Goal: Task Accomplishment & Management: Manage account settings

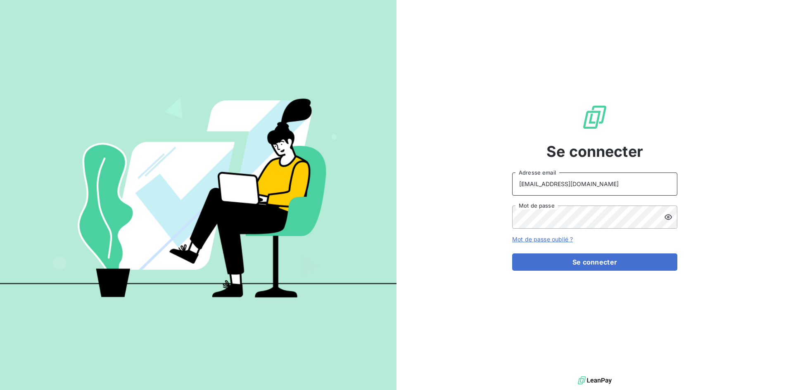
click at [586, 191] on input "[EMAIL_ADDRESS][DOMAIN_NAME]" at bounding box center [594, 184] width 165 height 23
type input "[EMAIL_ADDRESS][DOMAIN_NAME]"
click at [599, 262] on button "Se connecter" at bounding box center [594, 262] width 165 height 17
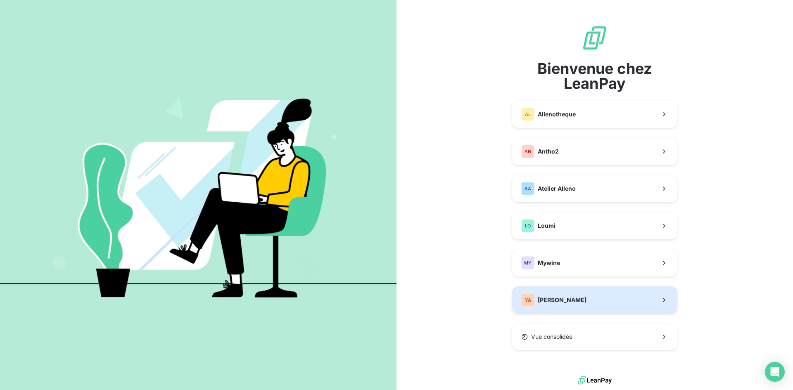
click at [587, 300] on button "YA [PERSON_NAME]" at bounding box center [594, 300] width 165 height 27
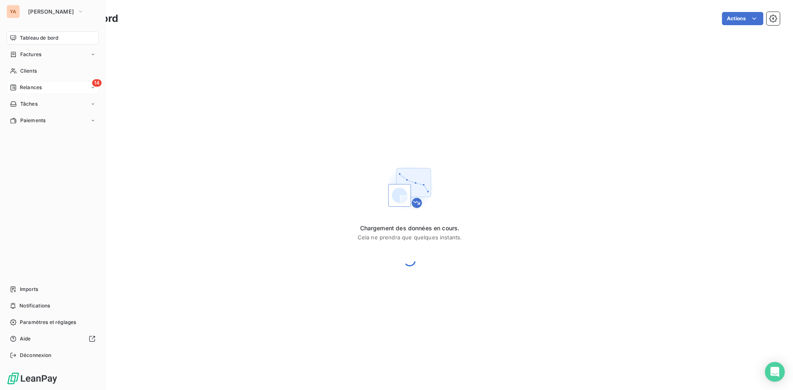
click at [31, 88] on span "Relances" at bounding box center [31, 87] width 22 height 7
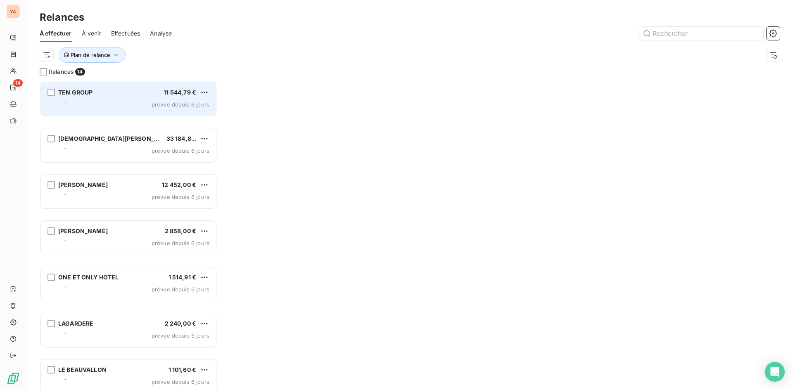
scroll to position [303, 171]
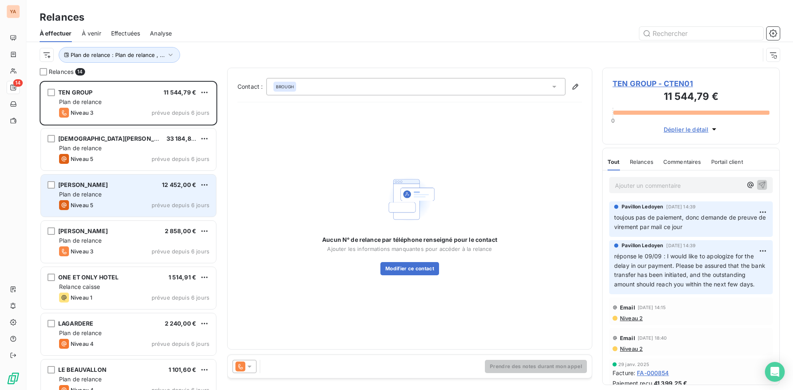
click at [136, 196] on div "Plan de relance" at bounding box center [134, 194] width 150 height 8
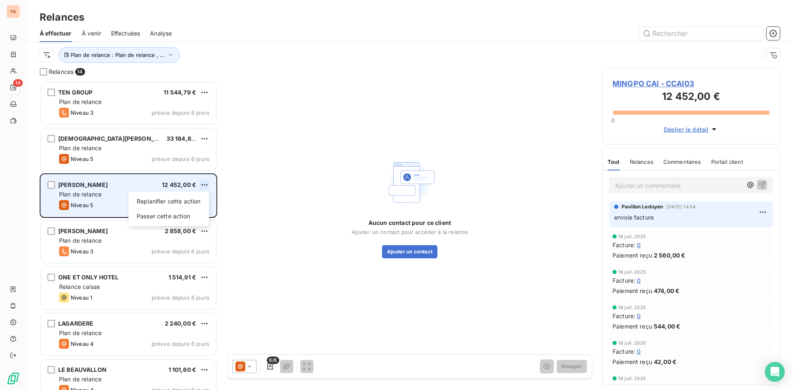
click at [204, 183] on html "YA 14 Relances À effectuer À venir Effectuées Analyse Plan de relance : Plan de…" at bounding box center [396, 195] width 793 height 390
click at [186, 219] on div "Passer cette action" at bounding box center [169, 216] width 74 height 13
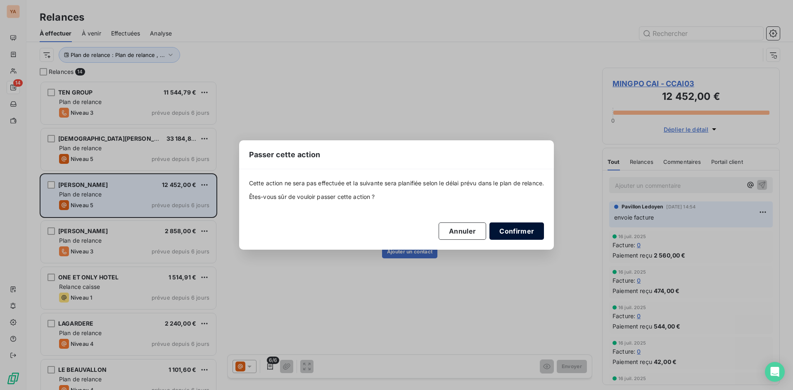
click at [508, 234] on button "Confirmer" at bounding box center [517, 231] width 55 height 17
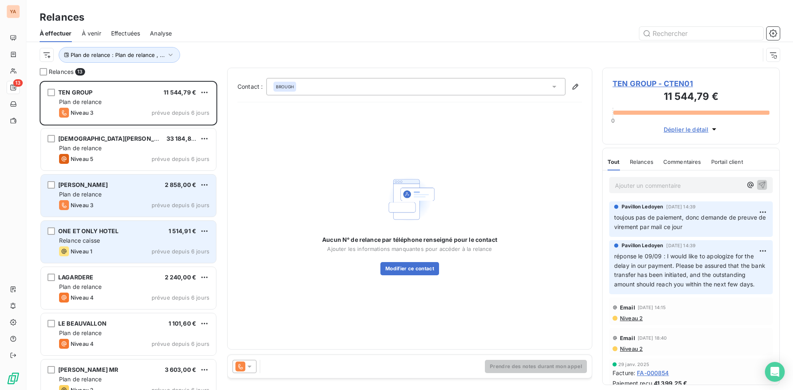
click at [133, 246] on div "ONE ET ONLY HOTEL 1 514,91 € Relance caisse Niveau 1 prévue depuis 6 jours" at bounding box center [128, 242] width 175 height 42
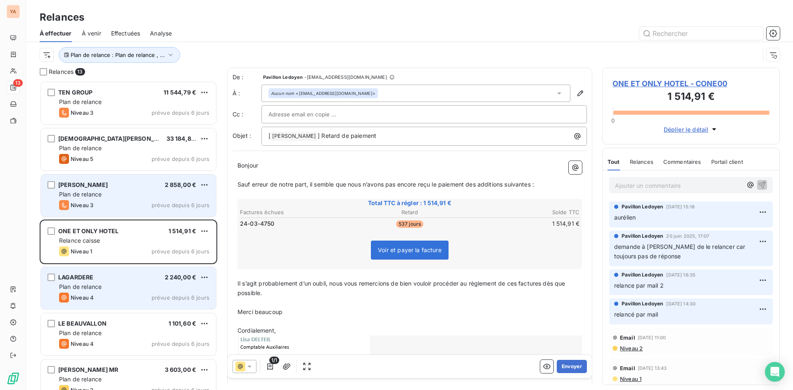
click at [122, 304] on div "LAGARDERE 2 240,00 € Plan de relance Niveau 4 prévue depuis 6 jours" at bounding box center [128, 288] width 175 height 42
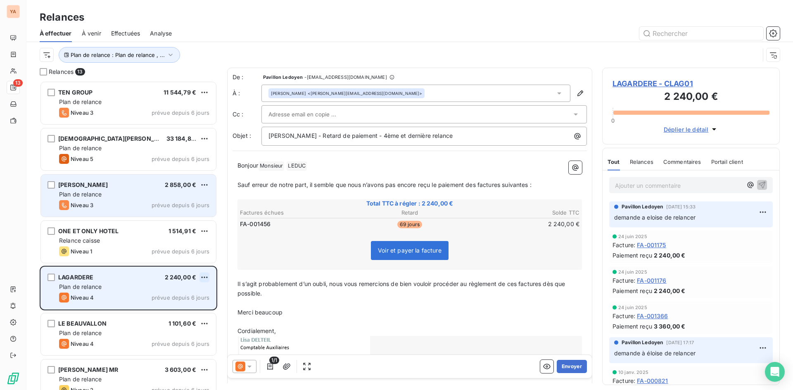
click at [205, 278] on html "YA 13 Relances À effectuer À venir Effectuées Analyse Plan de relance : Plan de…" at bounding box center [396, 195] width 793 height 390
click at [151, 311] on div "Passer cette action" at bounding box center [169, 308] width 74 height 13
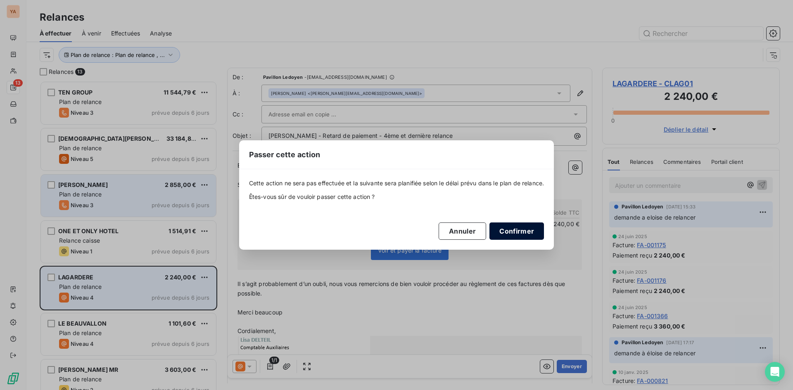
click at [531, 235] on button "Confirmer" at bounding box center [517, 231] width 55 height 17
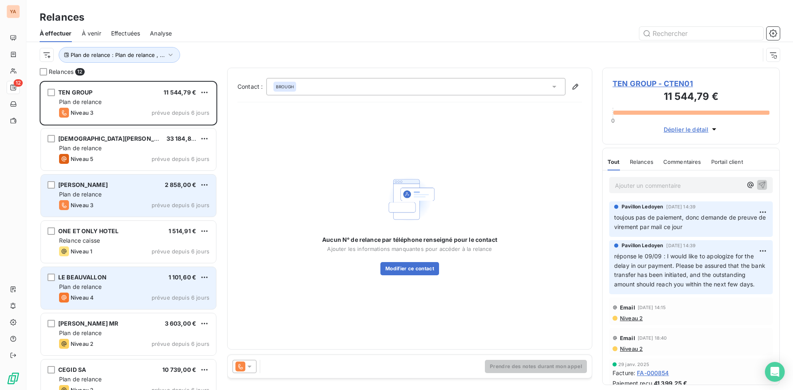
click at [125, 290] on div "Plan de relance" at bounding box center [134, 287] width 150 height 8
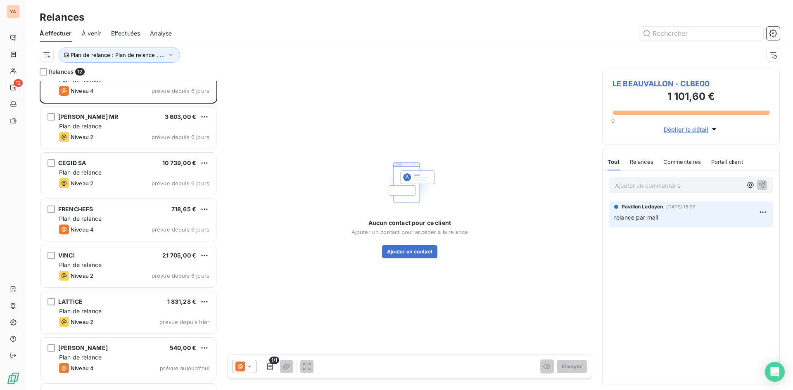
scroll to position [246, 0]
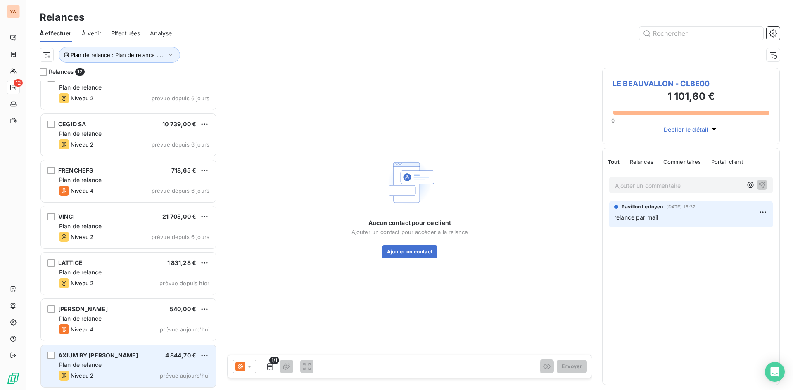
click at [111, 373] on div "Niveau 2 prévue aujourd’hui" at bounding box center [134, 376] width 150 height 10
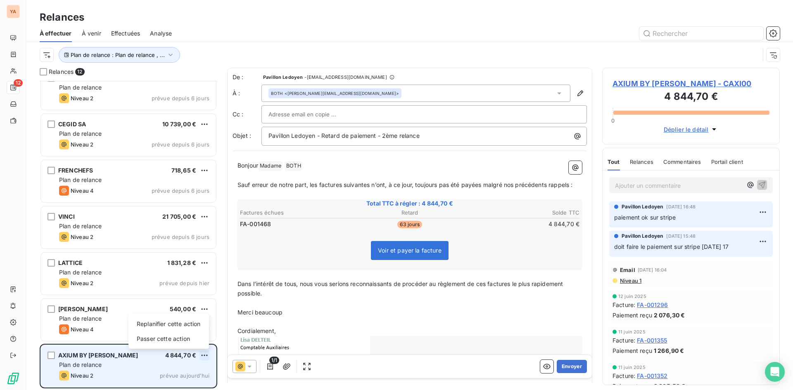
click at [203, 354] on html "YA 12 Relances À effectuer À venir Effectuées Analyse Plan de relance : Plan de…" at bounding box center [396, 195] width 793 height 390
click at [177, 339] on div "Passer cette action" at bounding box center [169, 339] width 74 height 13
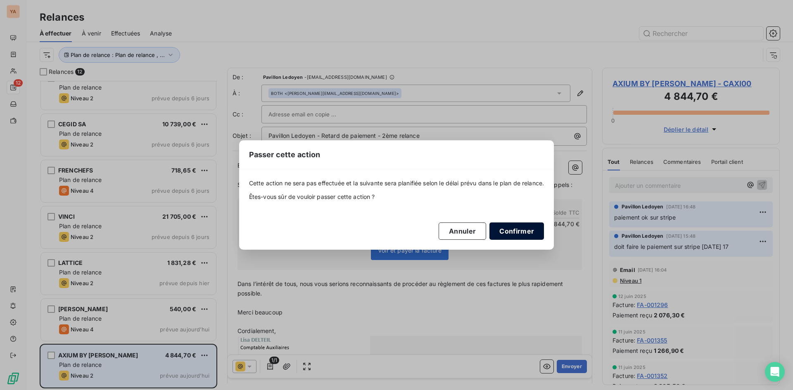
click at [526, 227] on button "Confirmer" at bounding box center [517, 231] width 55 height 17
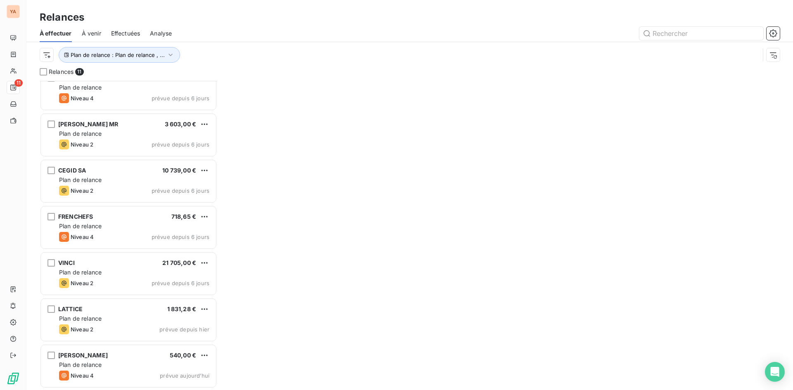
scroll to position [200, 0]
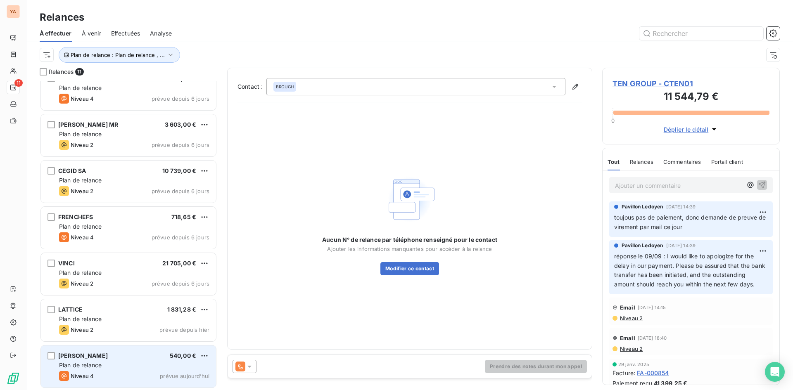
click at [148, 366] on div "Plan de relance" at bounding box center [134, 365] width 150 height 8
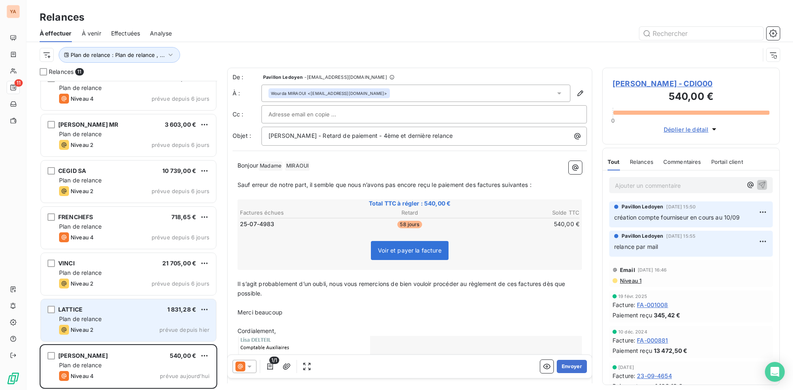
click at [128, 306] on div "LATTICE 1 831,28 €" at bounding box center [134, 309] width 150 height 7
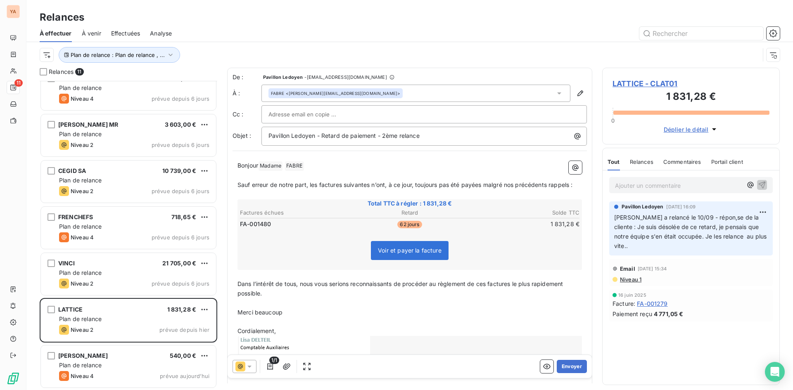
click at [243, 370] on icon at bounding box center [240, 367] width 10 height 10
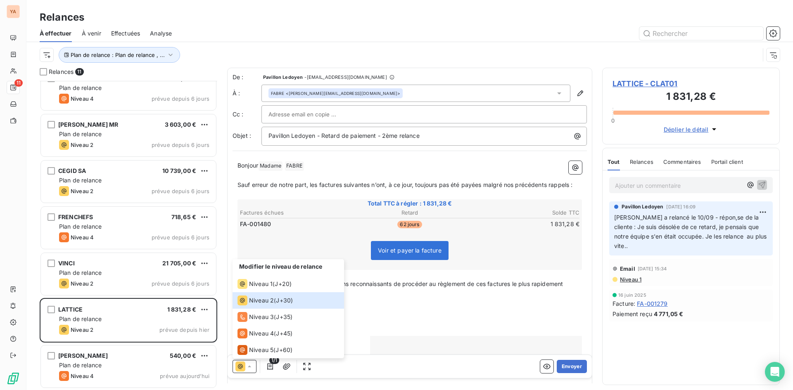
click at [416, 320] on p "﻿" at bounding box center [410, 323] width 345 height 10
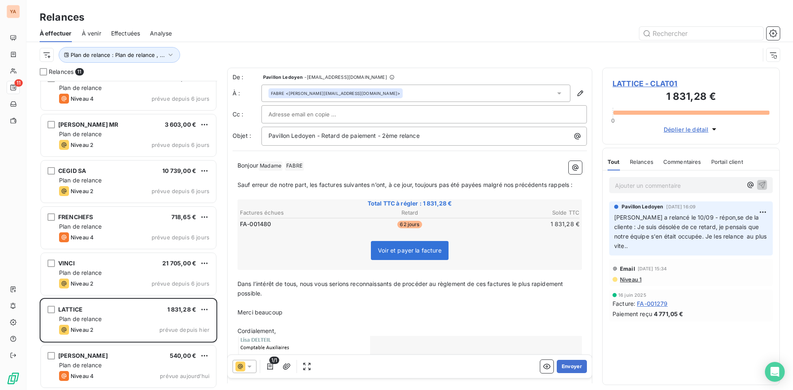
click at [654, 190] on p "Ajouter un commentaire ﻿" at bounding box center [678, 186] width 127 height 10
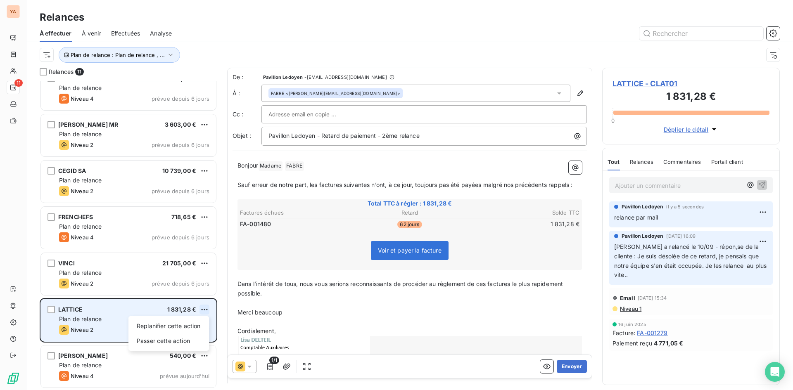
click at [209, 308] on html "YA 11 Relances À effectuer À venir Effectuées Analyse Plan de relance : Plan de…" at bounding box center [396, 195] width 793 height 390
click at [166, 340] on div "Passer cette action" at bounding box center [169, 341] width 74 height 13
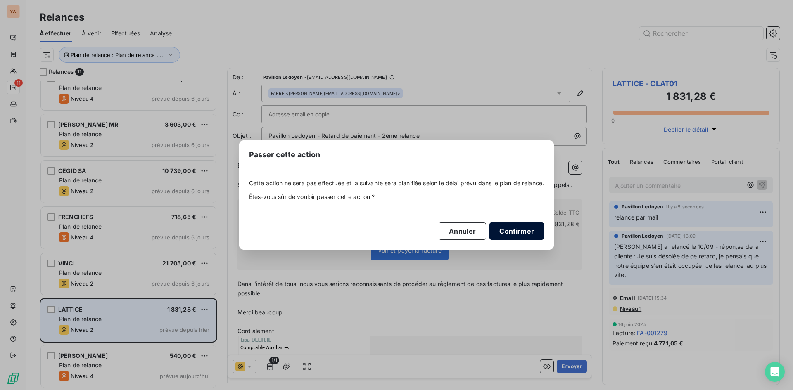
click at [527, 228] on button "Confirmer" at bounding box center [517, 231] width 55 height 17
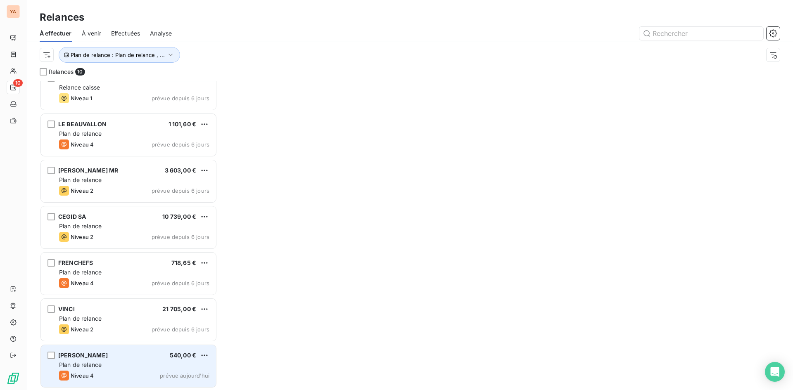
scroll to position [153, 0]
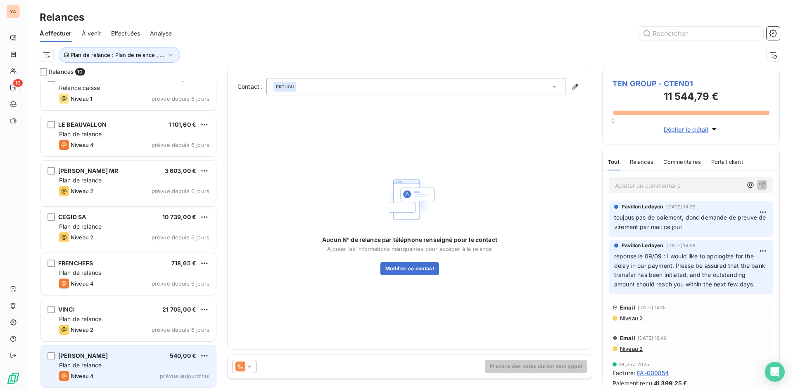
click at [435, 49] on div "Plan de relance : Plan de relance , ..." at bounding box center [400, 55] width 720 height 16
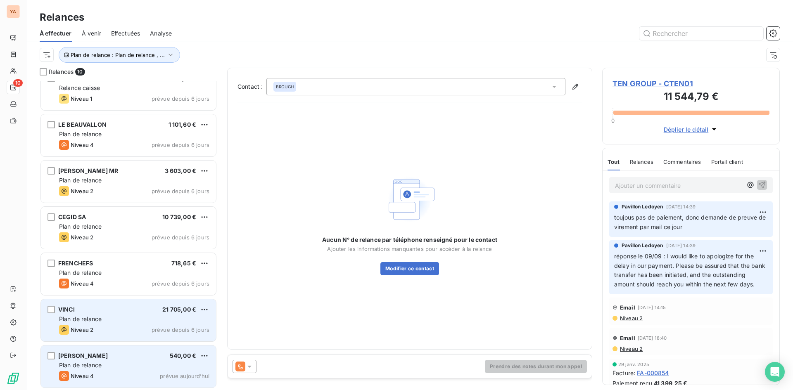
click at [106, 320] on div "Plan de relance" at bounding box center [134, 319] width 150 height 8
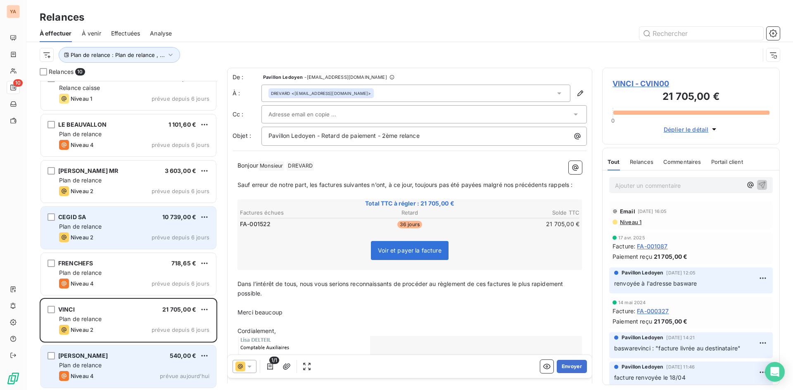
click at [113, 230] on div "Plan de relance" at bounding box center [134, 227] width 150 height 8
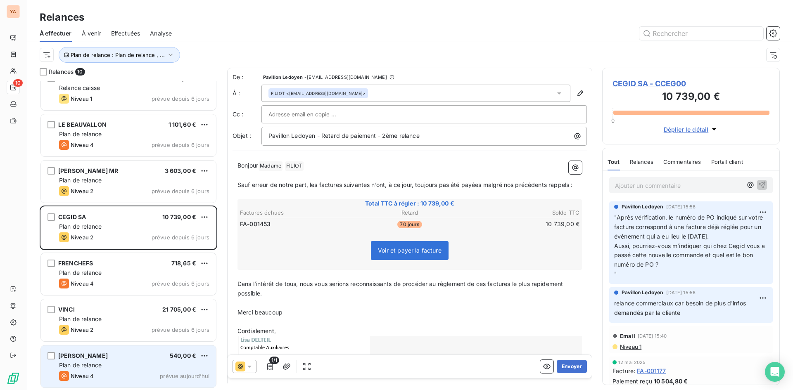
click at [416, 40] on div "À effectuer À venir Effectuées Analyse" at bounding box center [409, 33] width 767 height 17
